Goal: Communication & Community: Ask a question

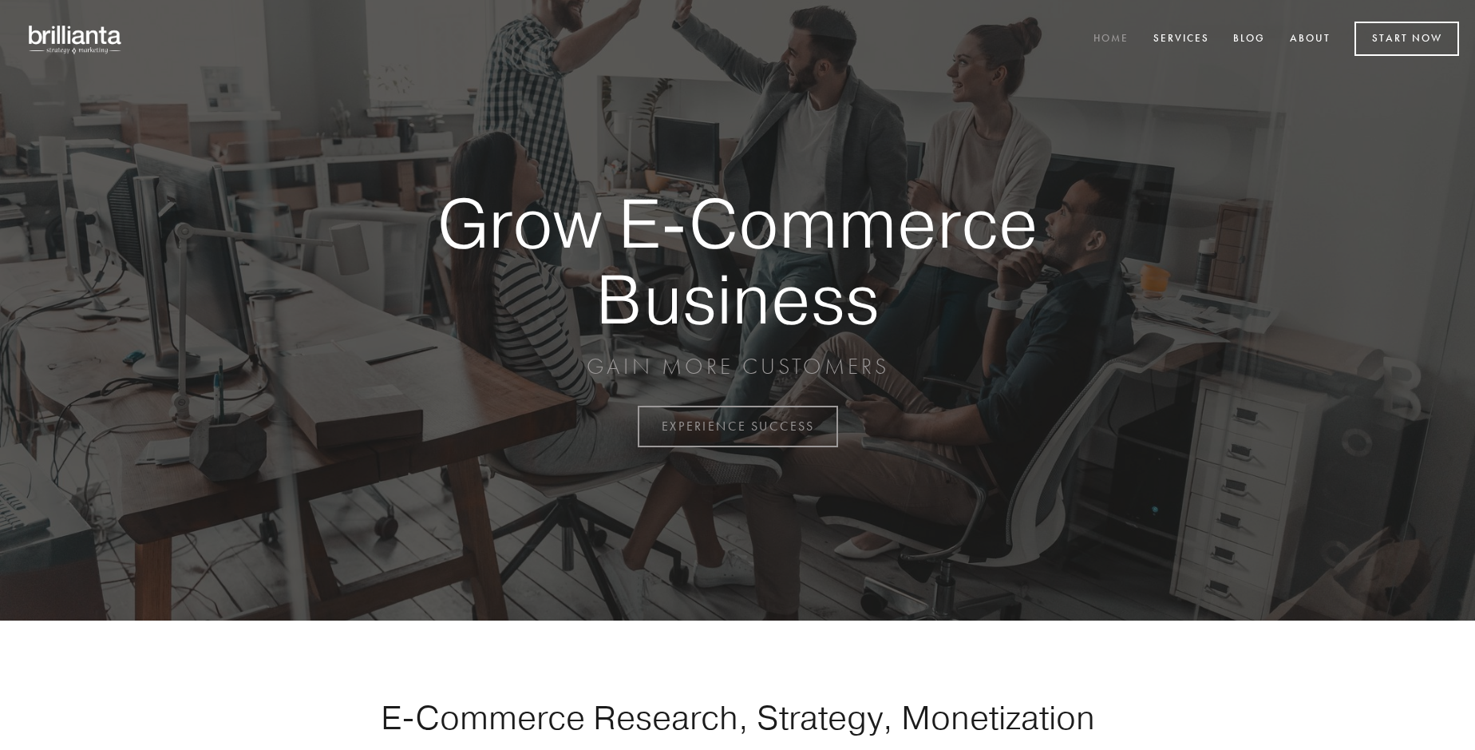
scroll to position [4185, 0]
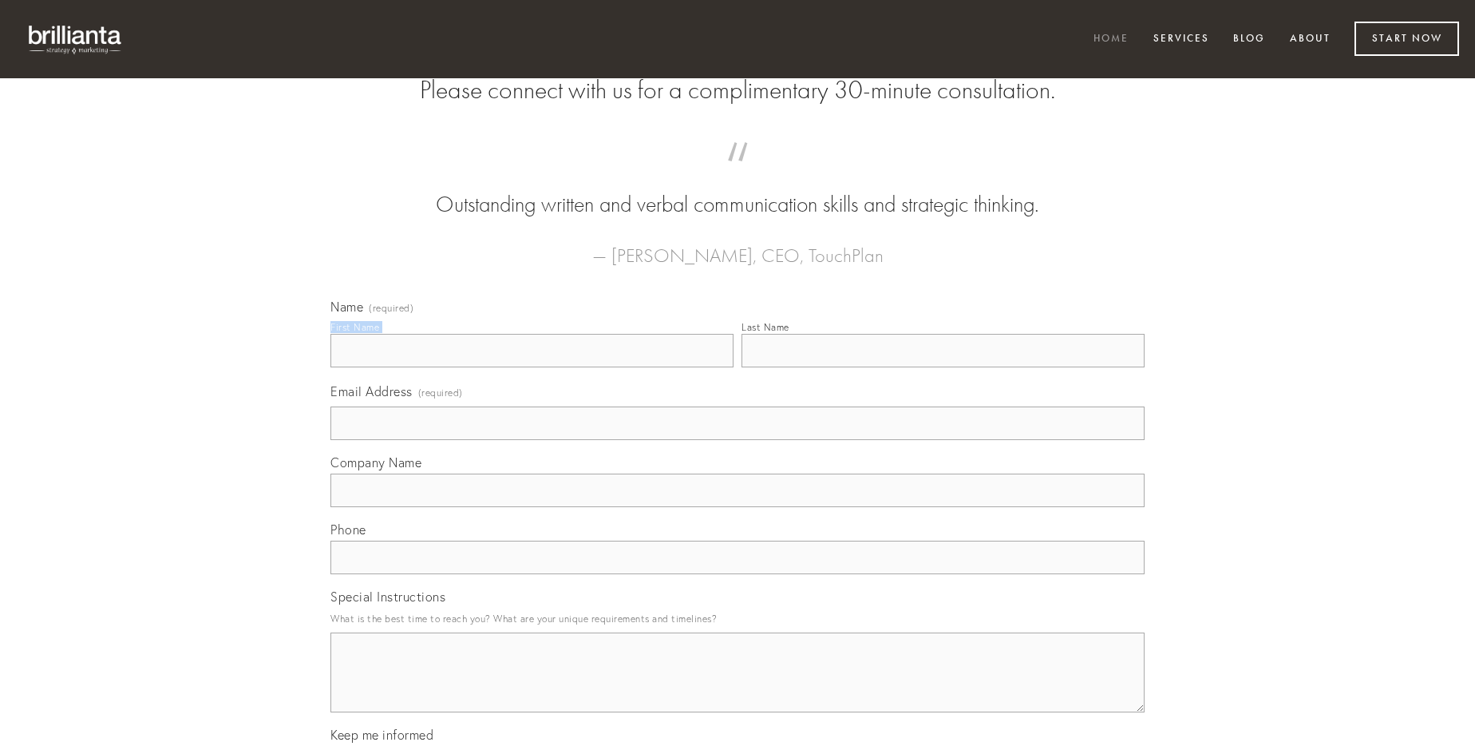
type input "[PERSON_NAME]"
click at [943, 367] on input "Last Name" at bounding box center [943, 351] width 403 height 34
type input "[PERSON_NAME]"
click at [738, 440] on input "Email Address (required)" at bounding box center [737, 423] width 814 height 34
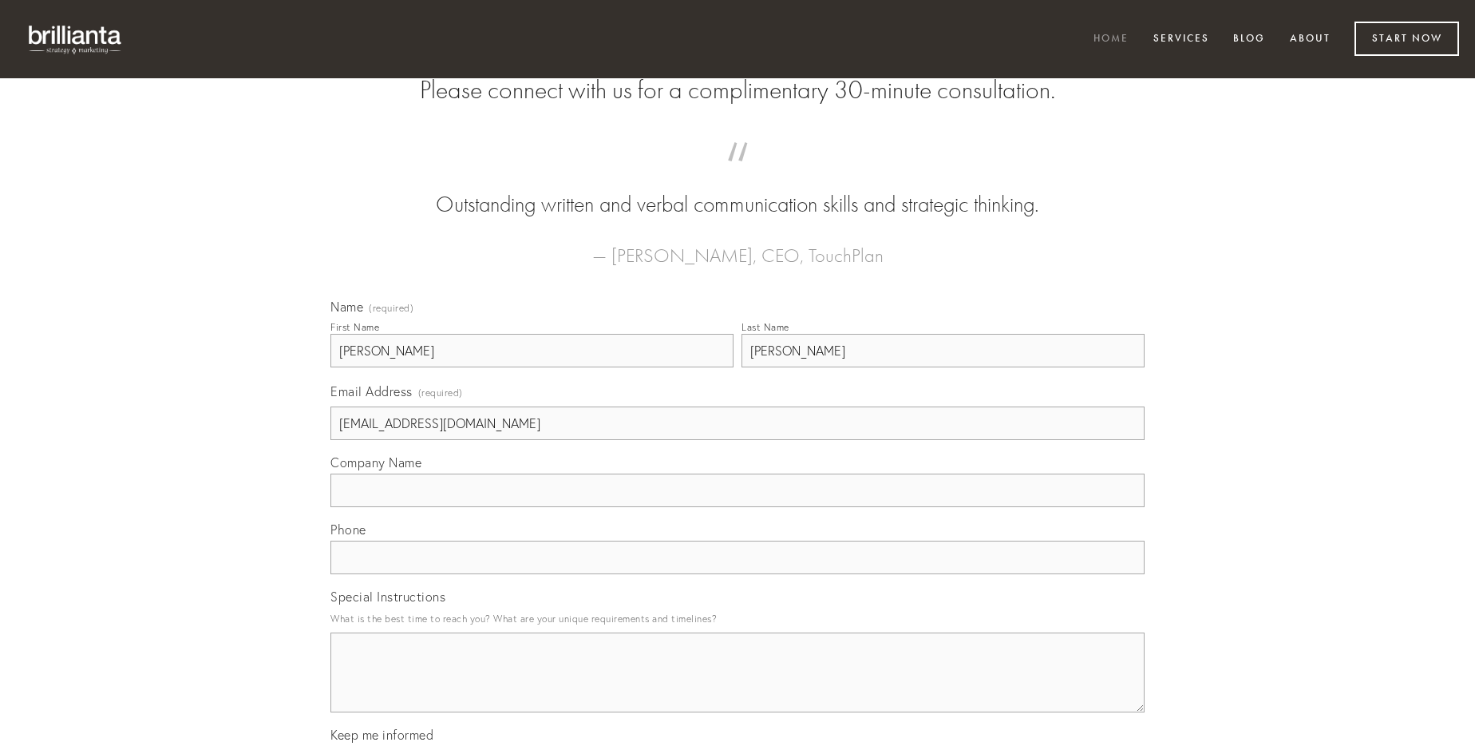
type input "[EMAIL_ADDRESS][DOMAIN_NAME]"
click at [738, 507] on input "Company Name" at bounding box center [737, 490] width 814 height 34
type input "uterque"
click at [738, 574] on input "text" at bounding box center [737, 557] width 814 height 34
click at [738, 687] on textarea "Special Instructions" at bounding box center [737, 672] width 814 height 80
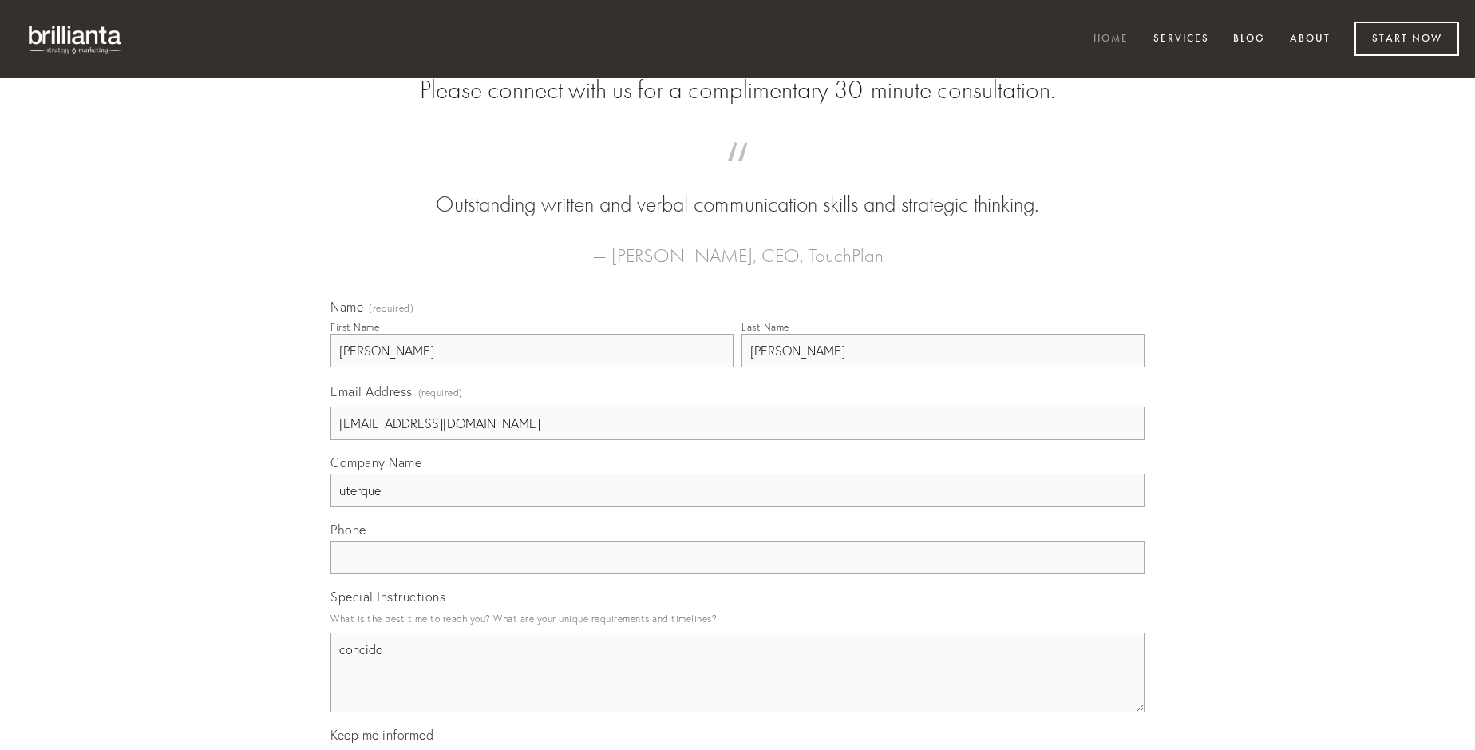
type textarea "concido"
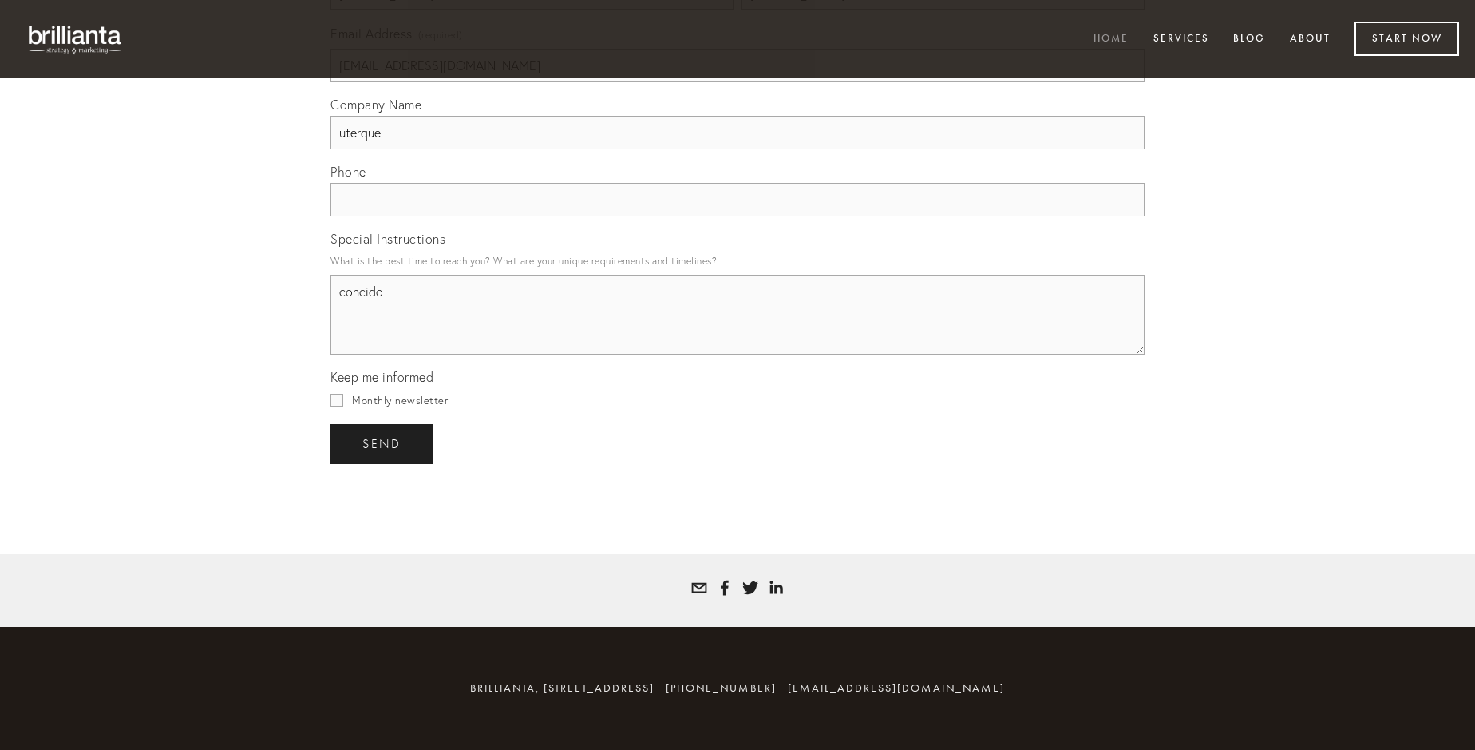
click at [383, 443] on span "send" at bounding box center [381, 444] width 39 height 14
